Goal: Task Accomplishment & Management: Manage account settings

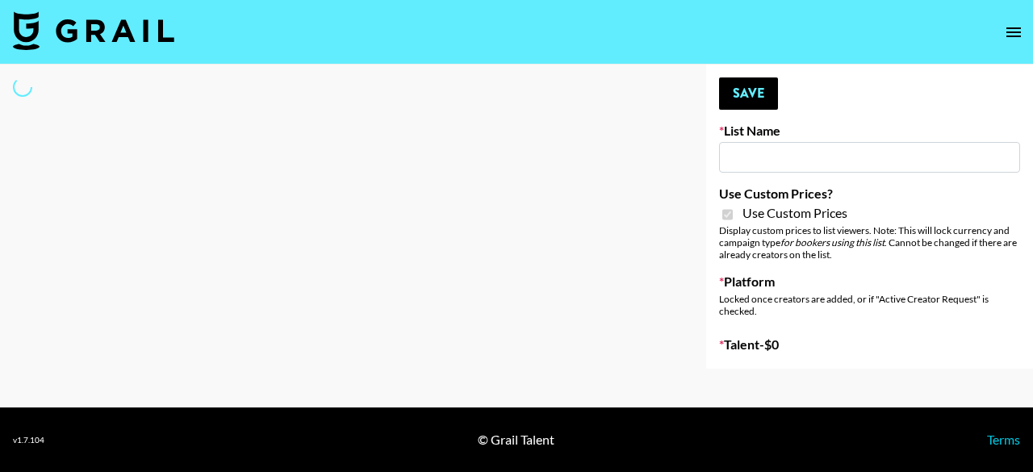
type input "Nourish"
checkbox input "true"
select select "Brand"
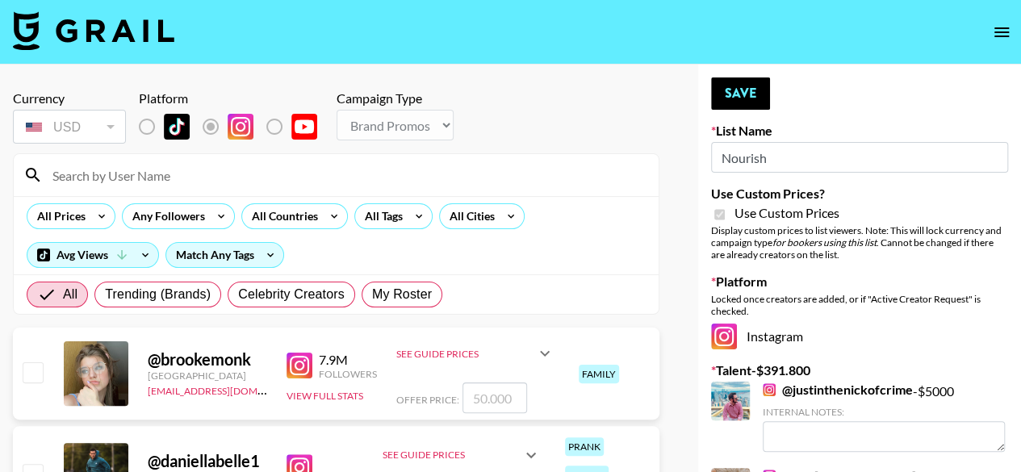
click at [620, 186] on input at bounding box center [346, 175] width 606 height 26
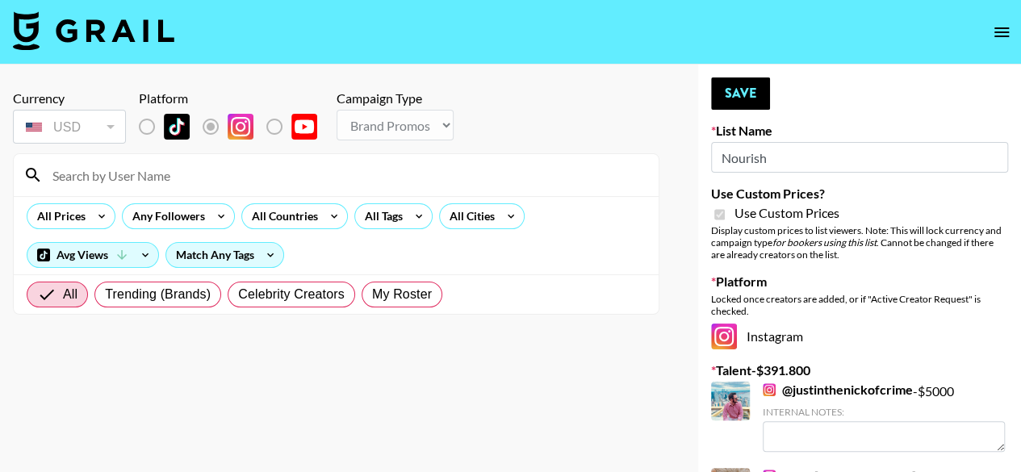
scroll to position [53928, 0]
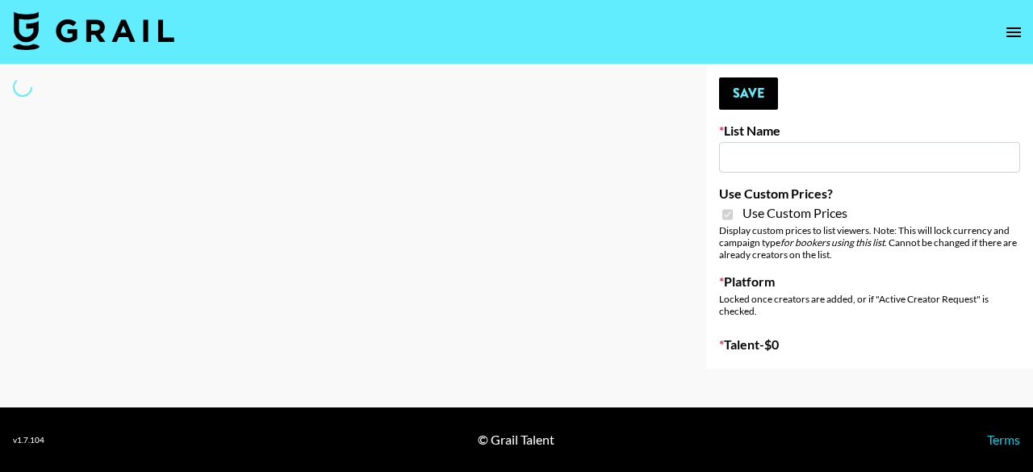
type input "Nourish"
checkbox input "true"
select select "Brand"
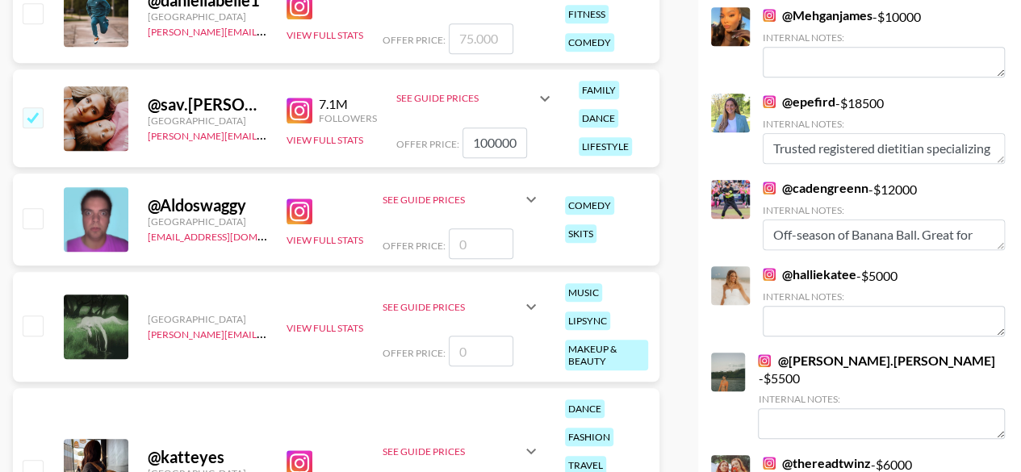
scroll to position [462, 0]
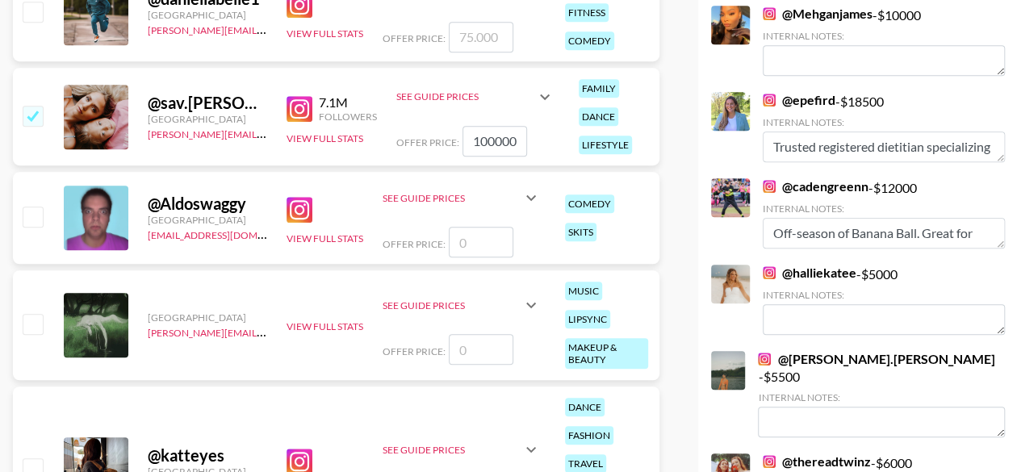
click at [818, 22] on strong "@ Mehganjames" at bounding box center [818, 14] width 110 height 15
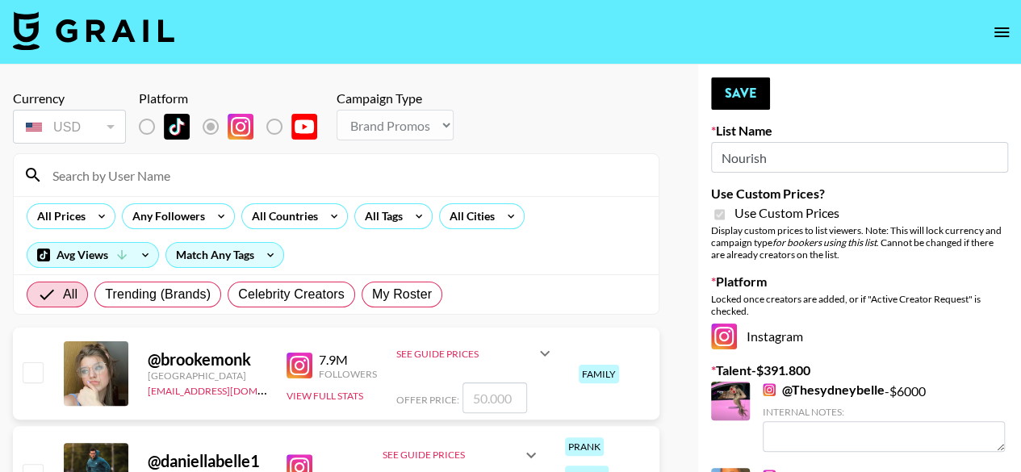
click at [252, 165] on input at bounding box center [346, 175] width 606 height 26
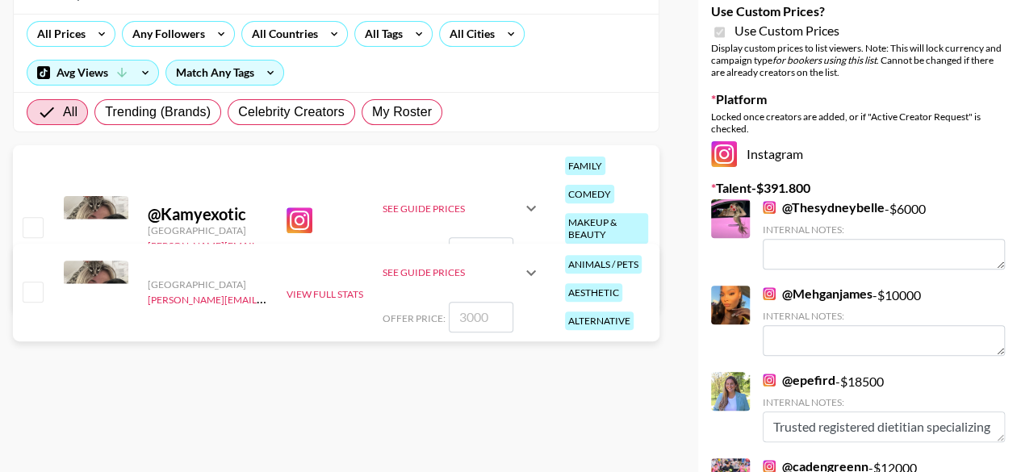
scroll to position [197, 0]
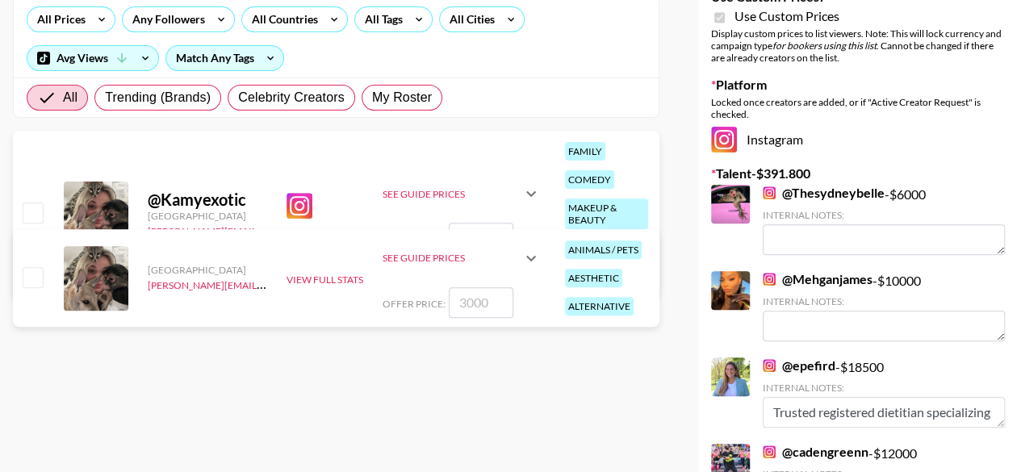
type input "kamy"
click at [38, 272] on input "checkbox" at bounding box center [32, 276] width 19 height 19
checkbox input "true"
click at [495, 305] on input "3000" at bounding box center [481, 302] width 65 height 31
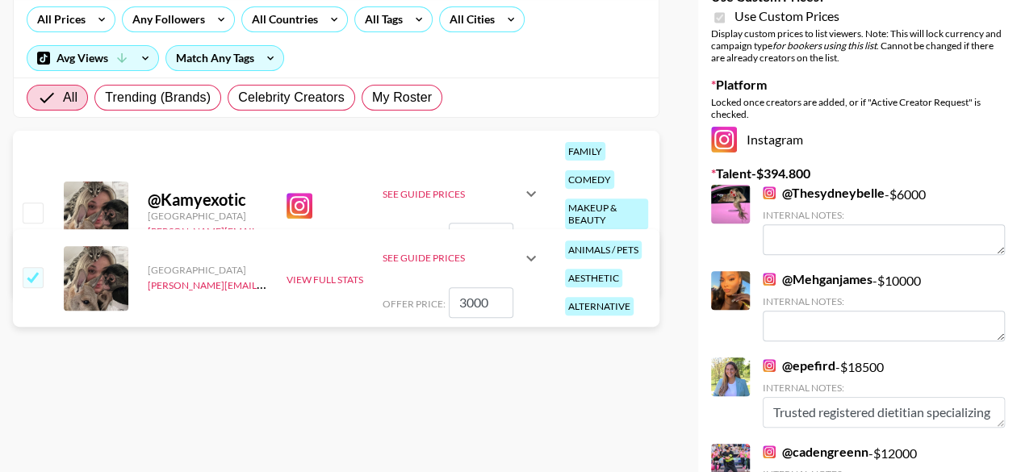
click at [495, 305] on input "3000" at bounding box center [481, 302] width 65 height 31
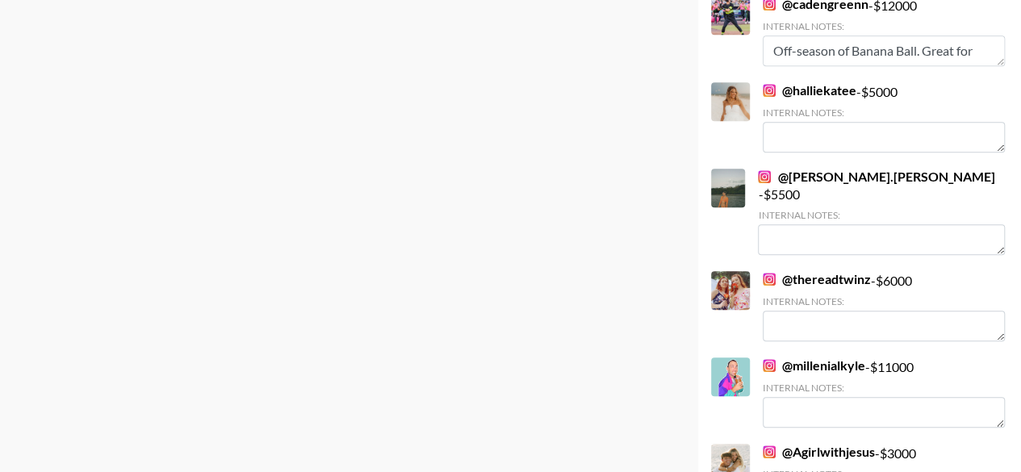
scroll to position [646, 0]
click at [831, 94] on link "@ halliekatee" at bounding box center [810, 90] width 94 height 16
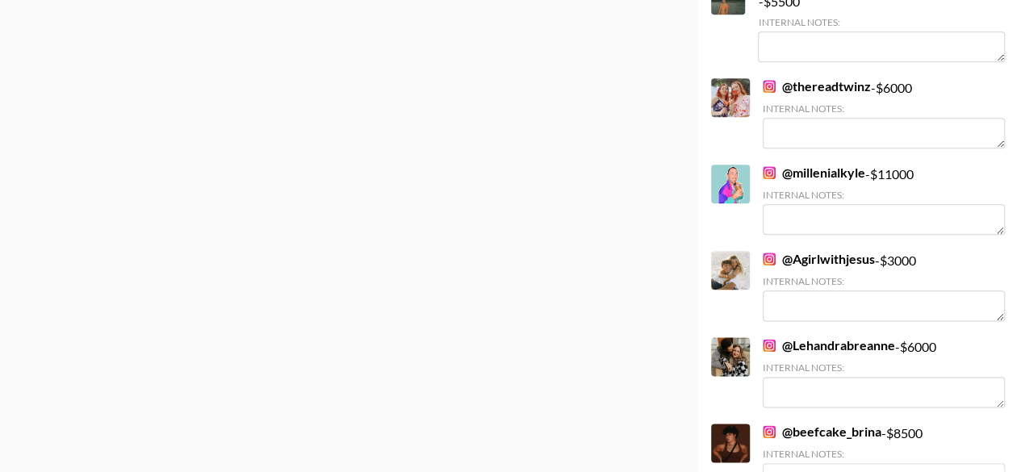
scroll to position [968, 0]
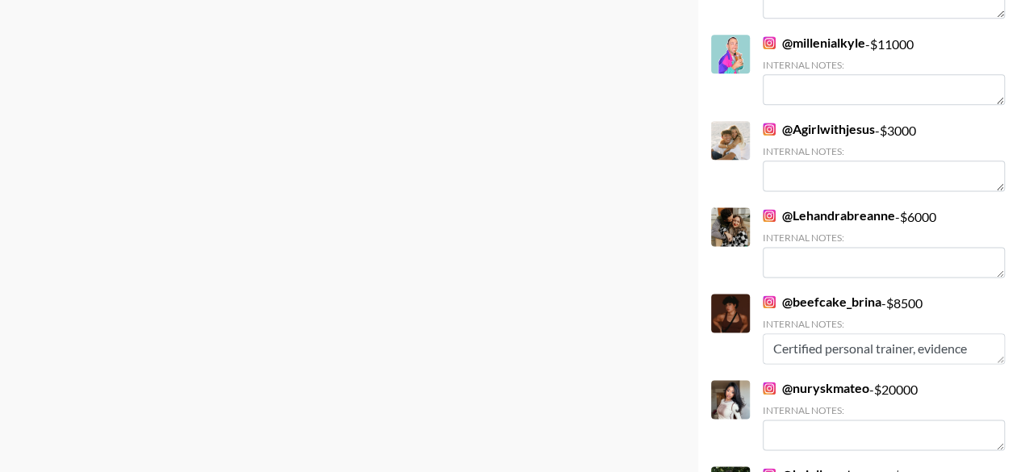
click at [845, 121] on link "@ Agirlwithjesus" at bounding box center [819, 129] width 112 height 16
click at [833, 121] on link "@ Agirlwithjesus" at bounding box center [819, 129] width 112 height 16
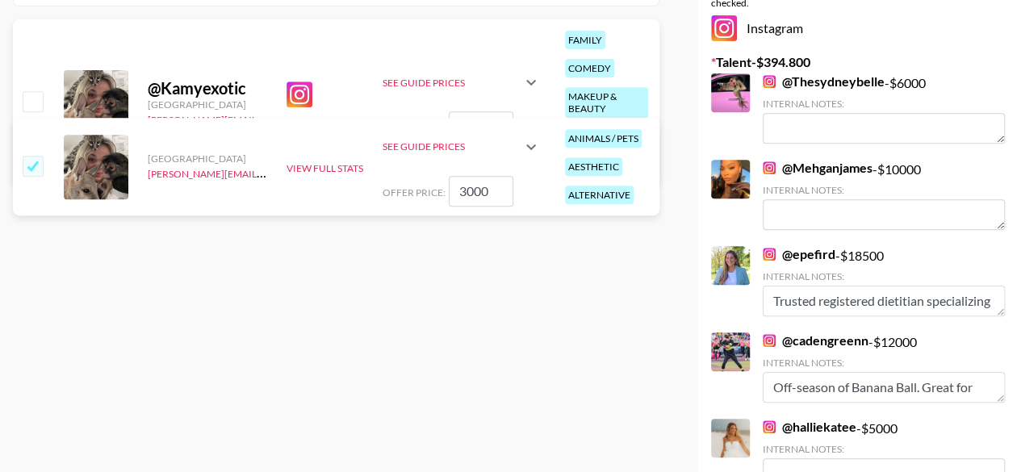
scroll to position [323, 0]
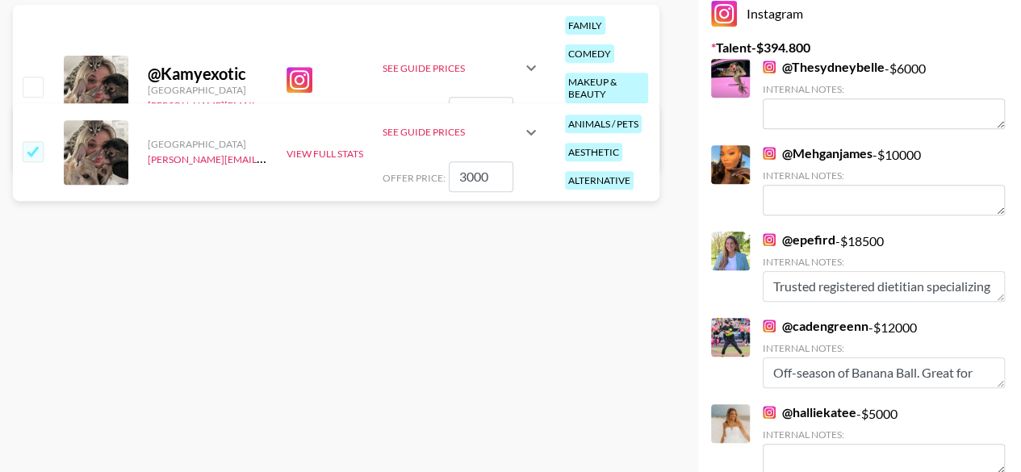
click at [491, 178] on input "3000" at bounding box center [481, 176] width 65 height 31
type input "3500"
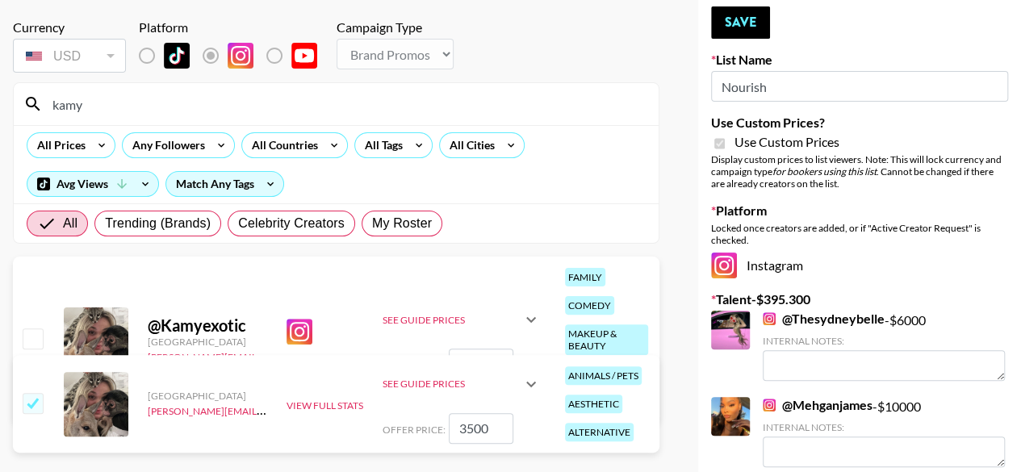
scroll to position [0, 0]
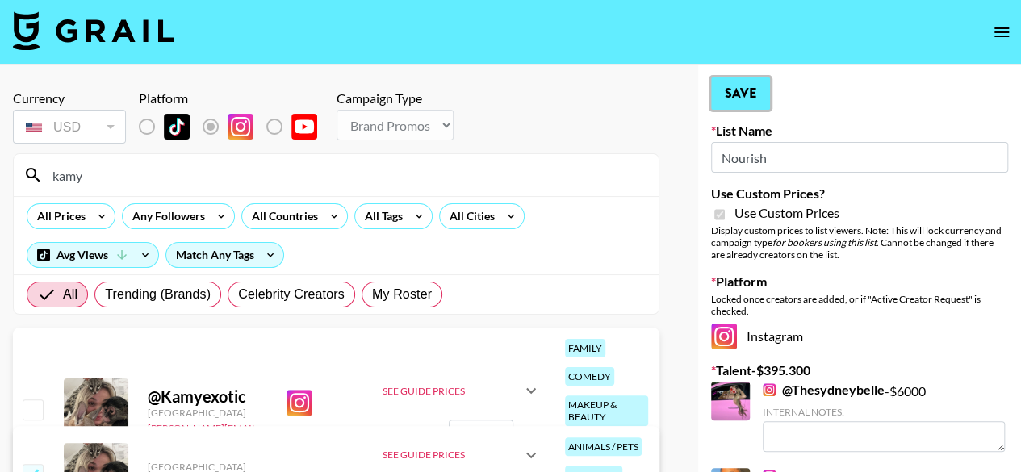
click at [741, 90] on button "Save" at bounding box center [740, 93] width 59 height 32
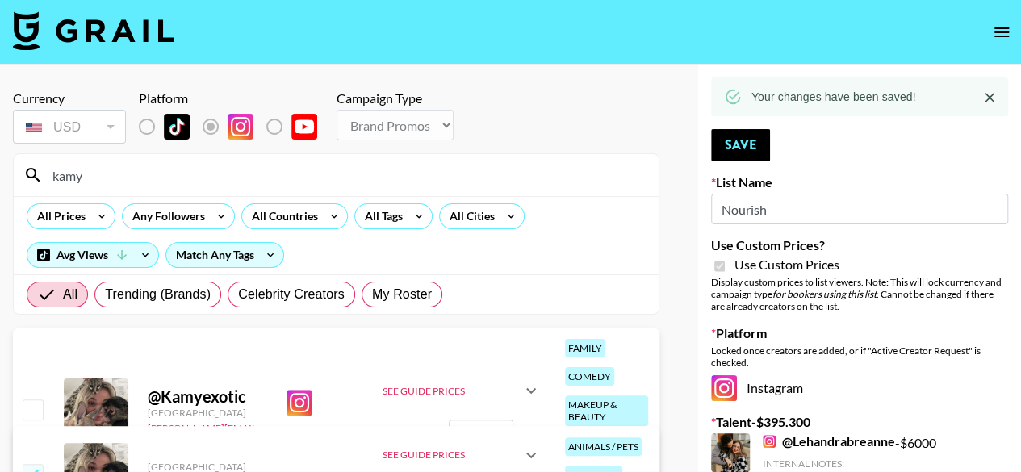
click at [259, 182] on input "kamy" at bounding box center [346, 175] width 606 height 26
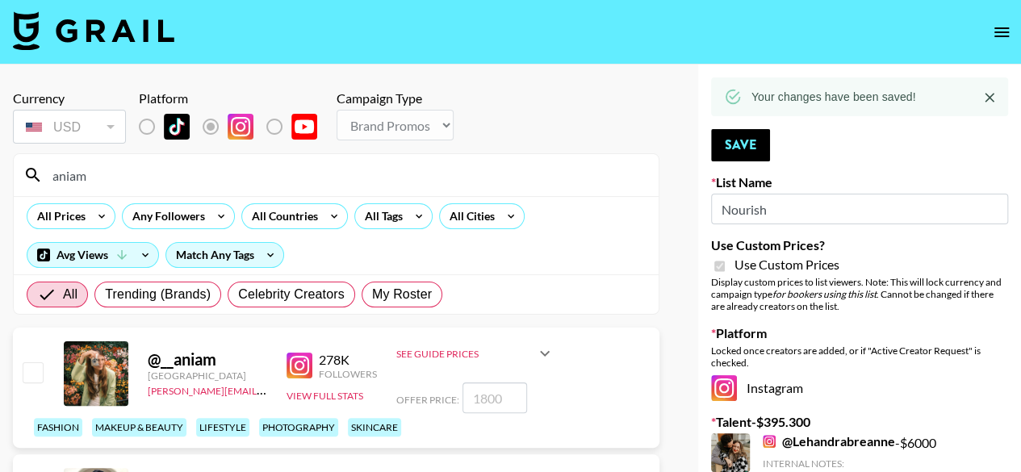
type input "aniam"
click at [19, 369] on div "@ __aniam United States cindy.corujo@grail-talent.com 278K Followers View Full …" at bounding box center [336, 388] width 646 height 120
click at [26, 373] on input "checkbox" at bounding box center [32, 371] width 19 height 19
checkbox input "true"
type input "1800"
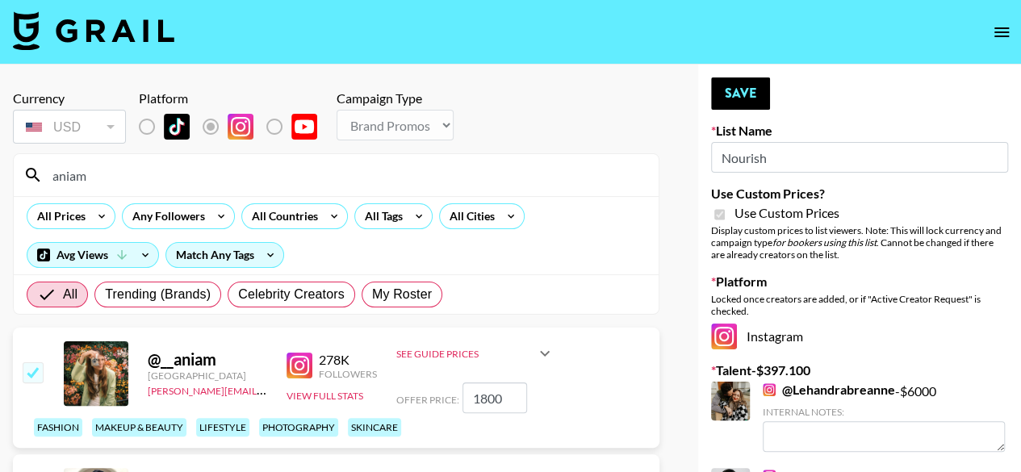
click at [504, 390] on input "1800" at bounding box center [494, 397] width 65 height 31
checkbox input "false"
type input "4"
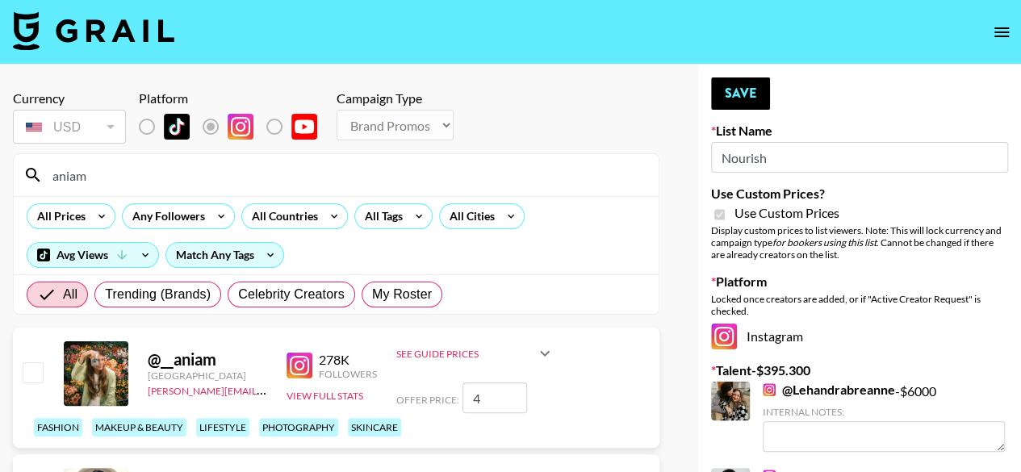
checkbox input "true"
type input "4500"
click at [759, 101] on button "Save" at bounding box center [740, 93] width 59 height 32
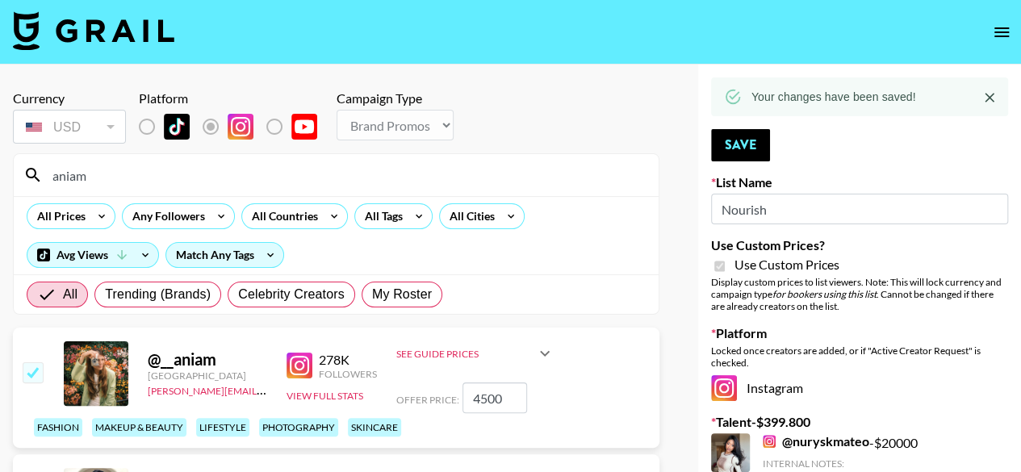
click at [235, 165] on input "aniam" at bounding box center [346, 175] width 606 height 26
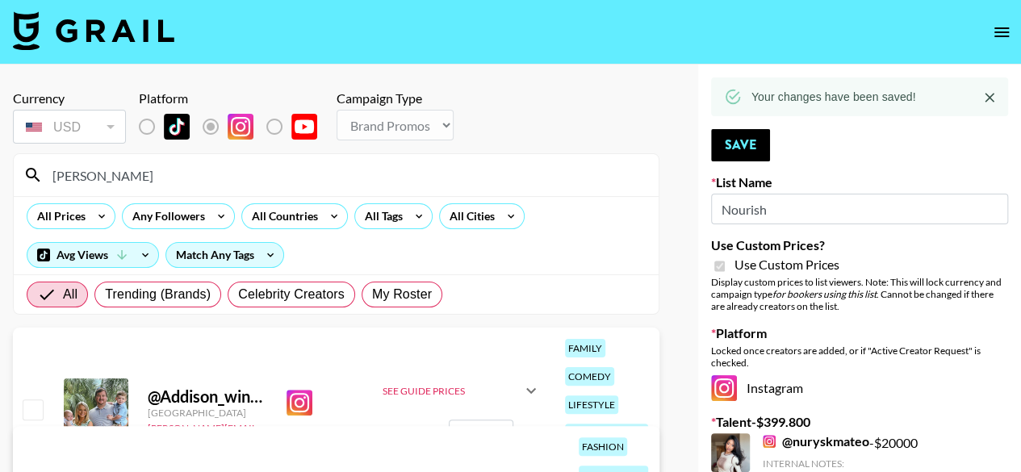
type input "ADDISON"
click at [40, 416] on input "checkbox" at bounding box center [32, 408] width 19 height 19
checkbox input "true"
type input "1200"
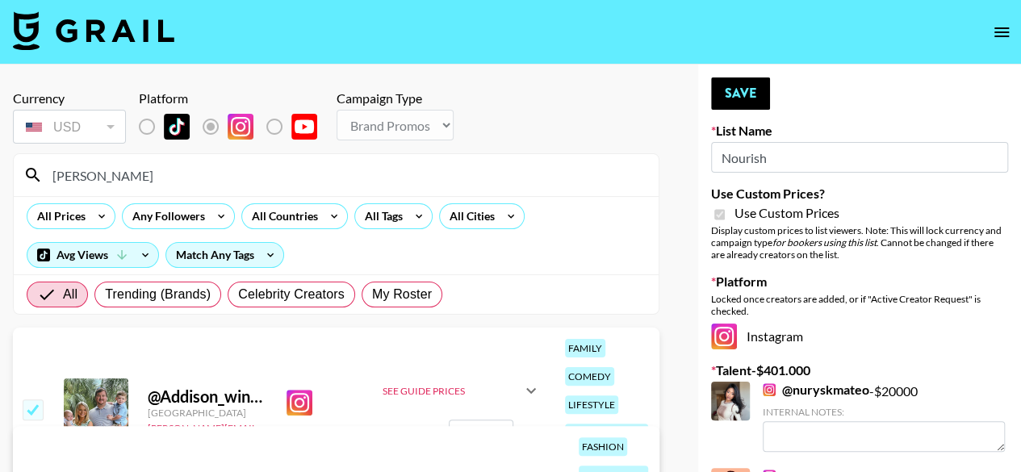
click at [621, 306] on div "All Trending (Brands) Celebrity Creators My Roster" at bounding box center [336, 294] width 645 height 40
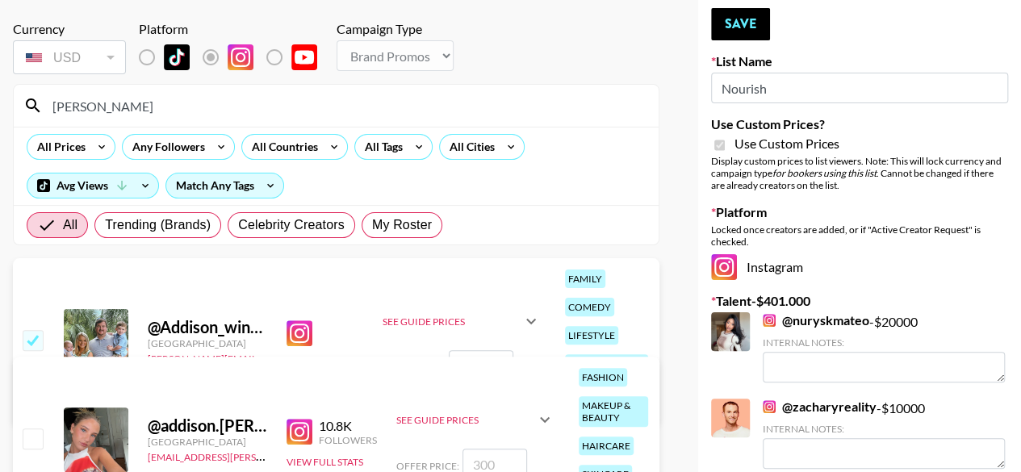
scroll to position [129, 0]
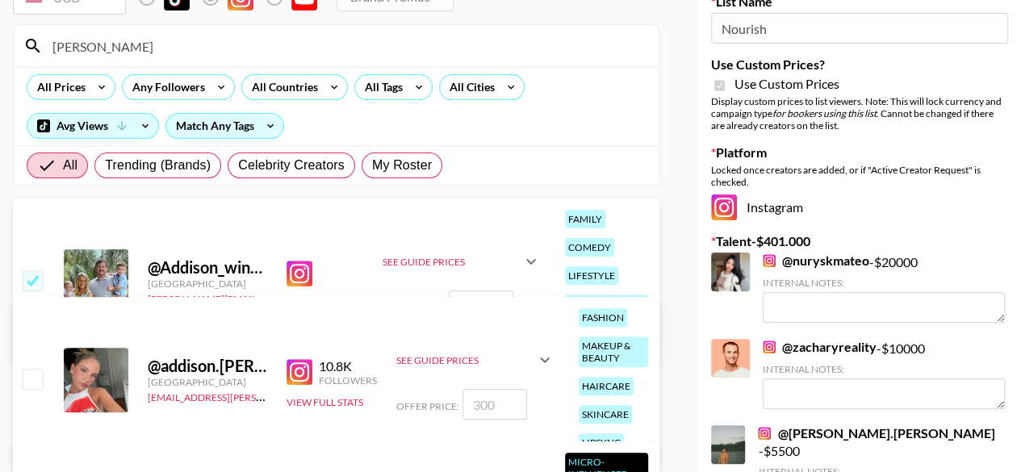
click at [492, 299] on div "@ addison.labriola United States katelin.gooch@grail-talent.com 10.8K Followers…" at bounding box center [336, 380] width 646 height 166
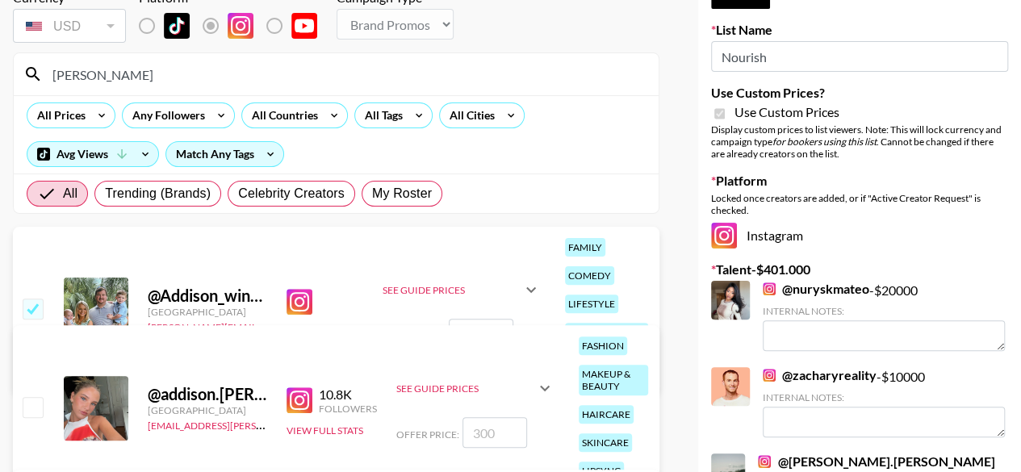
scroll to position [121, 0]
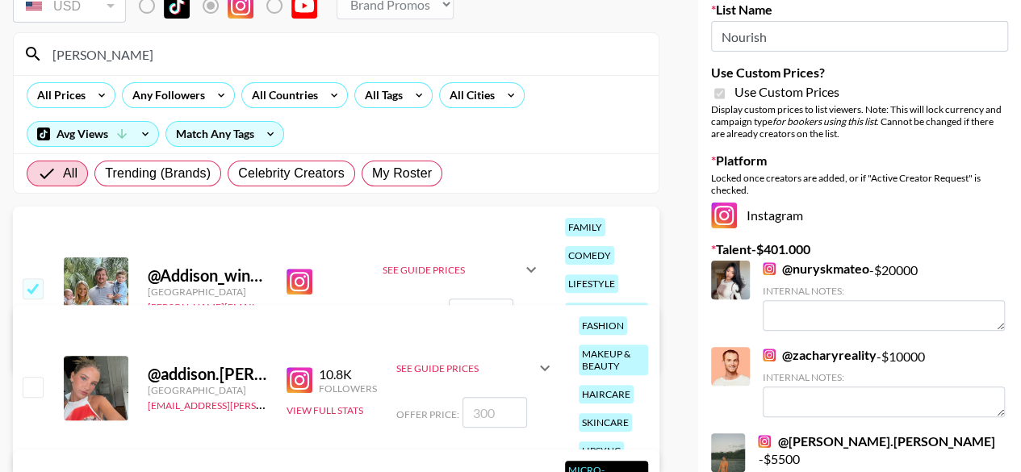
click at [483, 299] on input "1200" at bounding box center [481, 314] width 65 height 31
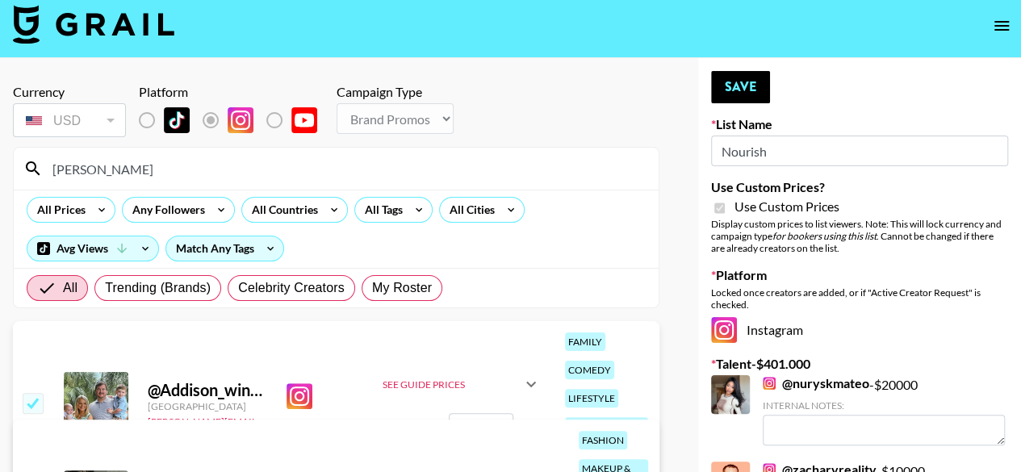
scroll to position [0, 0]
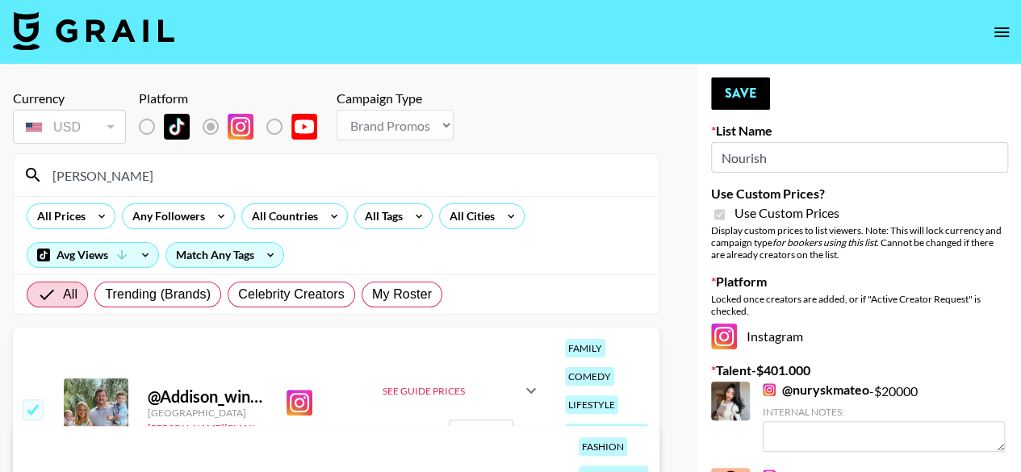
click at [144, 179] on input "ADDISON" at bounding box center [346, 175] width 606 height 26
type input "A"
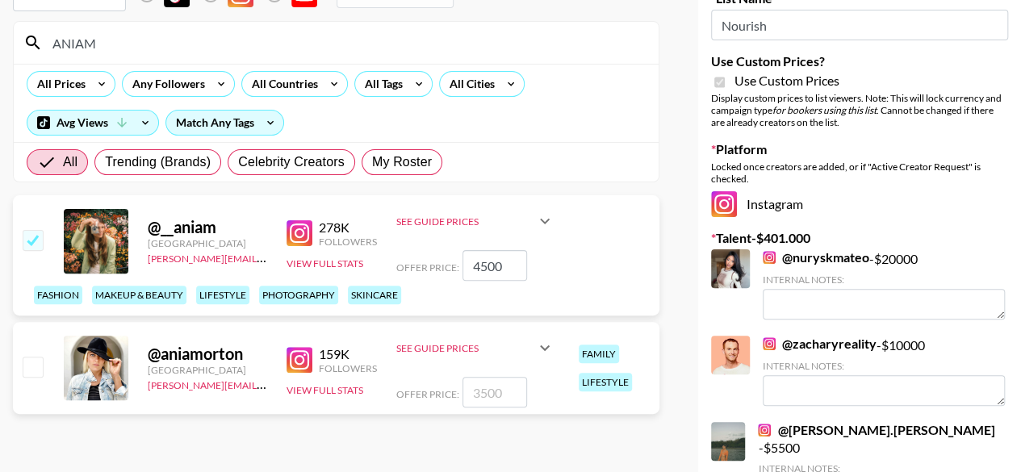
scroll to position [135, 0]
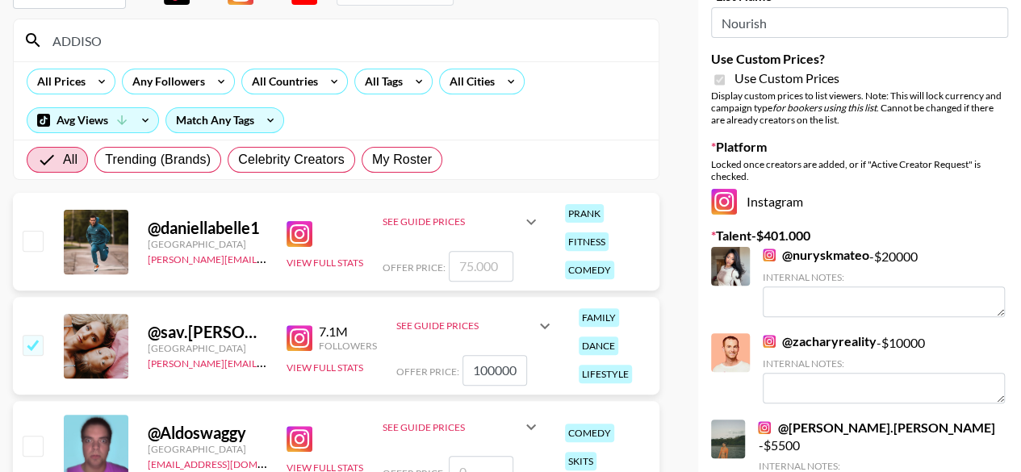
type input "ADDISON"
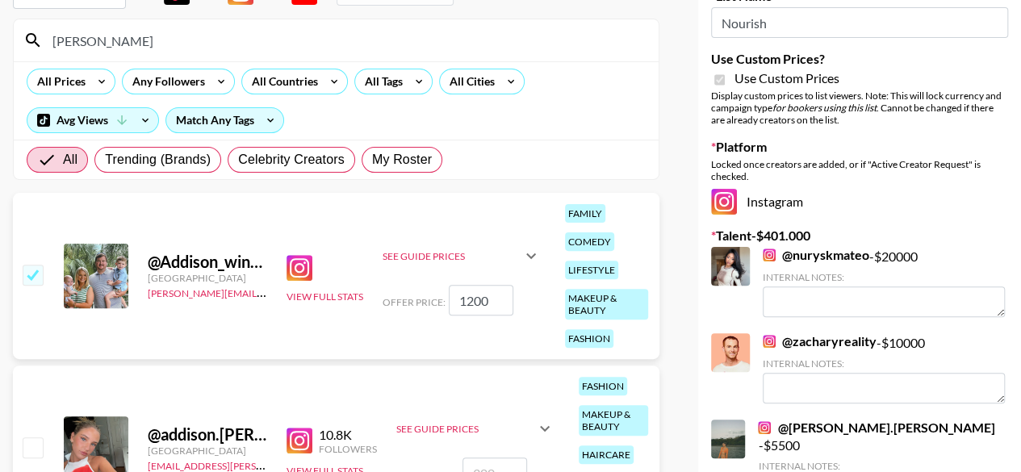
click at [488, 302] on input "1200" at bounding box center [481, 300] width 65 height 31
checkbox input "false"
type input "3"
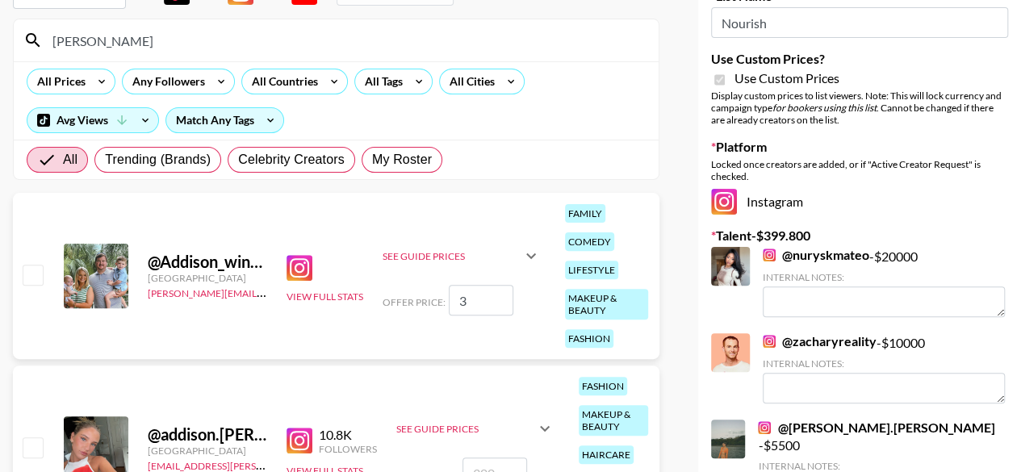
checkbox input "true"
type input "3"
checkbox input "true"
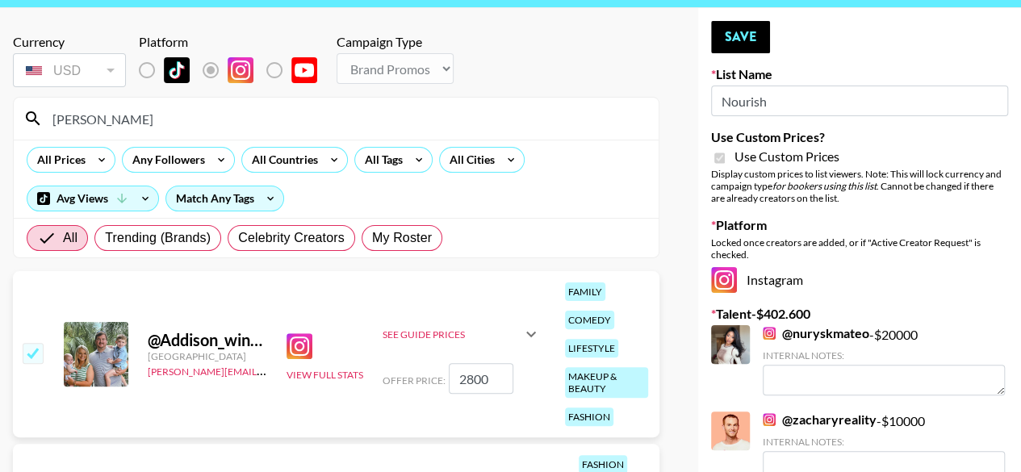
scroll to position [2, 0]
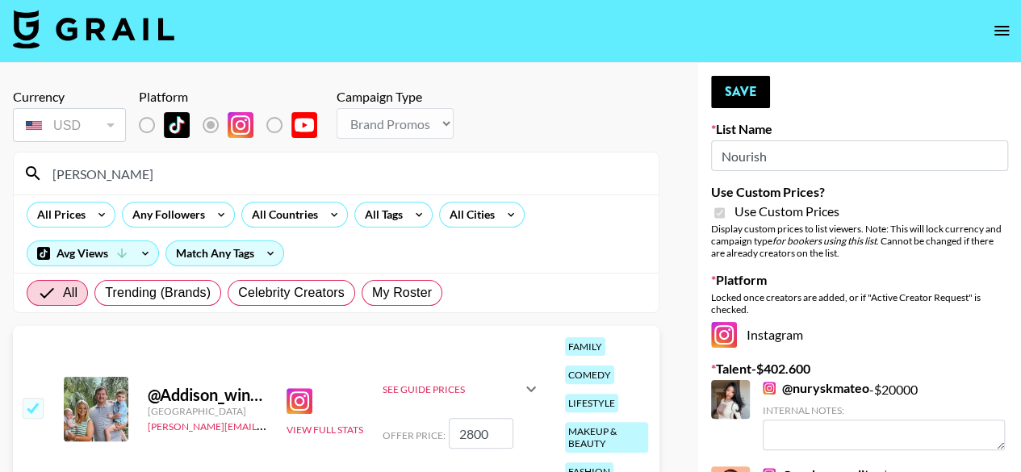
type input "2800"
click at [738, 90] on button "Save" at bounding box center [740, 92] width 59 height 32
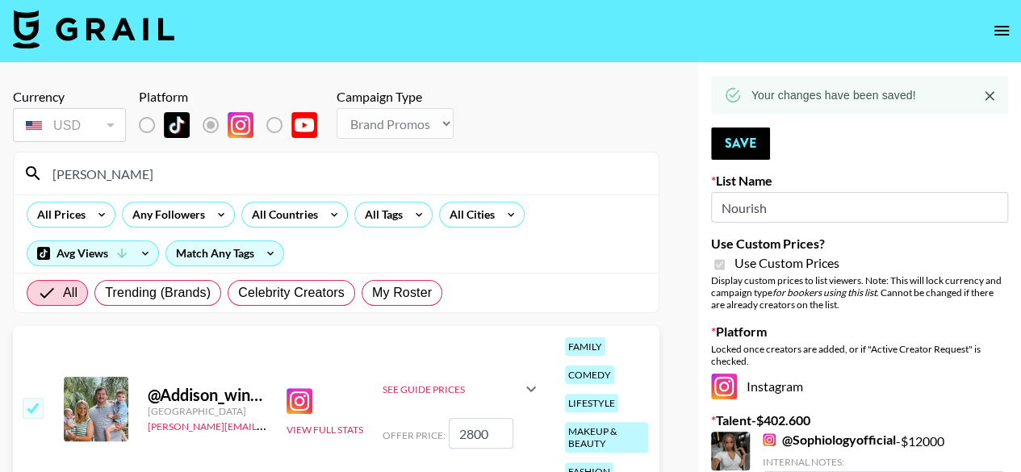
click at [405, 174] on input "ADDISON" at bounding box center [346, 174] width 606 height 26
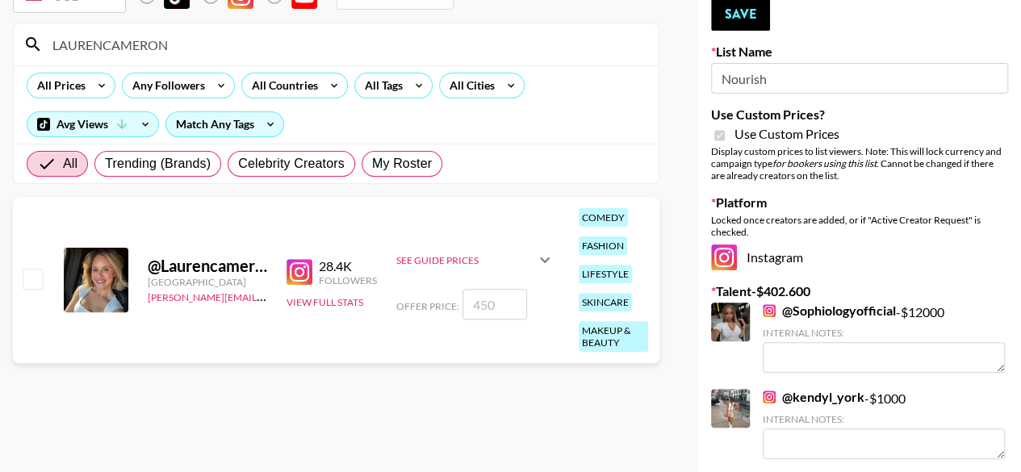
scroll to position [127, 0]
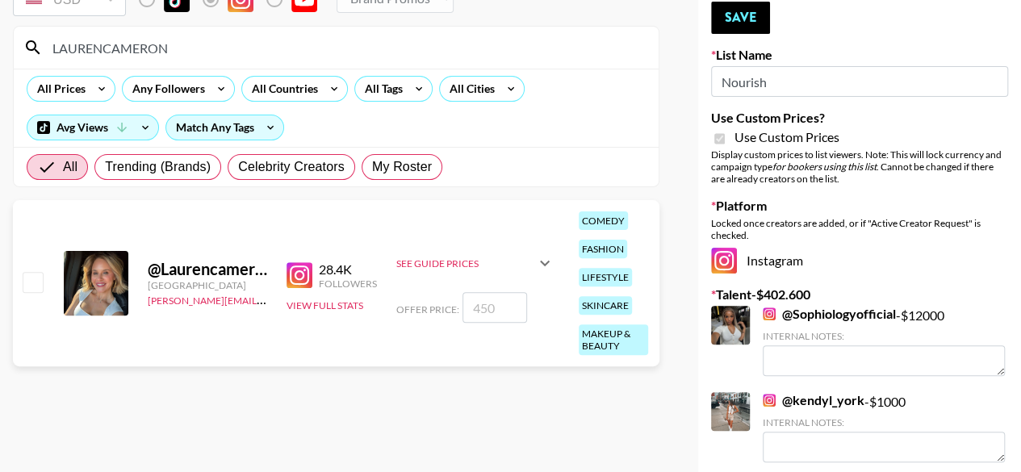
type input "LAURENCAMERON"
click at [39, 290] on input "checkbox" at bounding box center [32, 281] width 19 height 19
checkbox input "true"
type input "450"
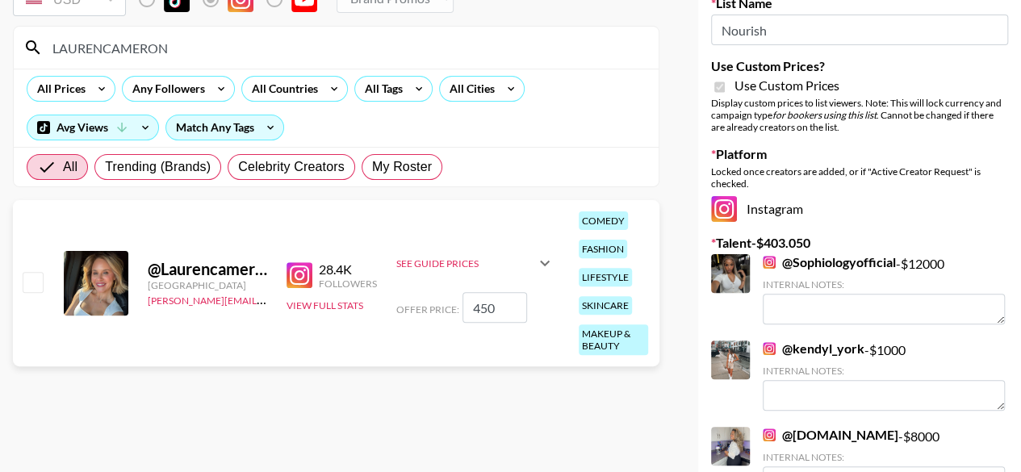
checkbox input "false"
